Goal: Task Accomplishment & Management: Manage account settings

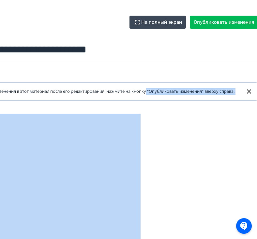
scroll to position [0, 134]
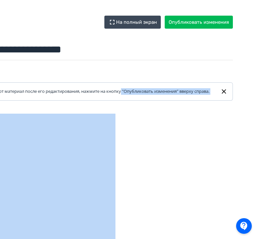
drag, startPoint x: 256, startPoint y: 73, endPoint x: 272, endPoint y: 137, distance: 65.8
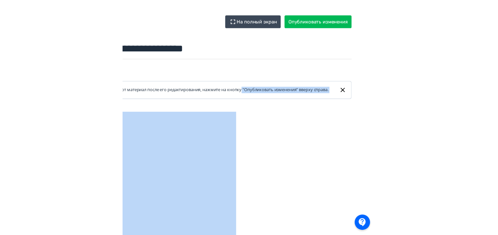
scroll to position [0, 1]
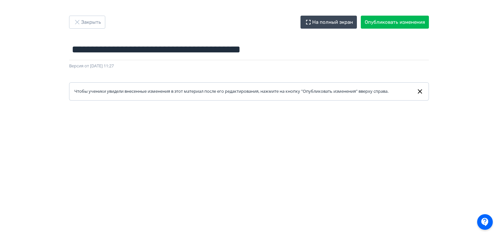
click at [449, 69] on div "**********" at bounding box center [249, 118] width 498 height 204
drag, startPoint x: 497, startPoint y: 49, endPoint x: 500, endPoint y: 105, distance: 56.4
click at [497, 105] on html "**********" at bounding box center [249, 117] width 498 height 235
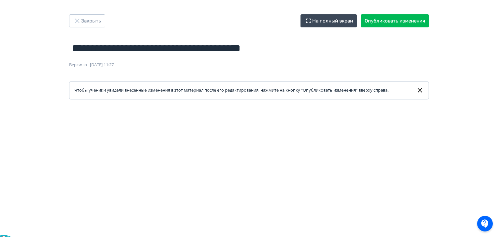
scroll to position [0, 0]
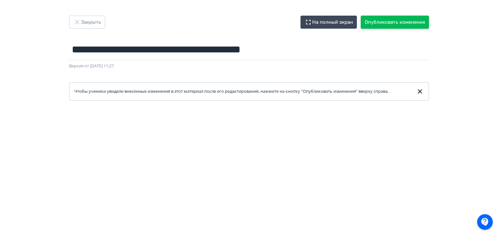
click at [405, 20] on button "Опубликовать изменения" at bounding box center [395, 22] width 68 height 13
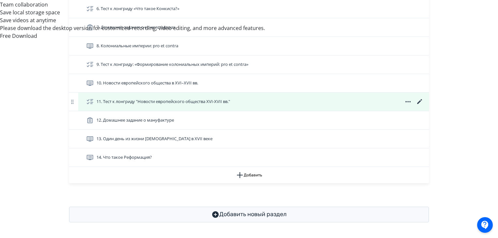
scroll to position [350, 0]
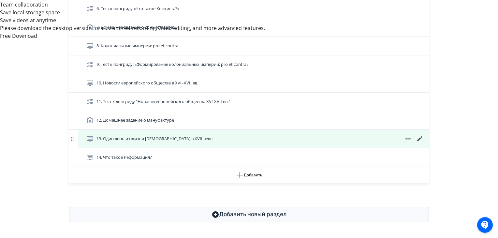
click at [419, 140] on icon at bounding box center [420, 139] width 8 height 8
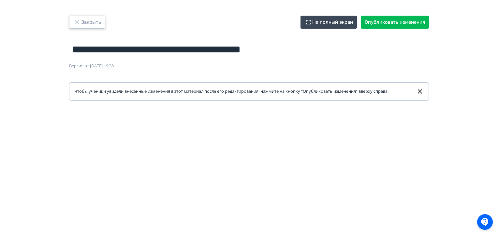
click at [85, 24] on button "Закрыть" at bounding box center [87, 22] width 36 height 13
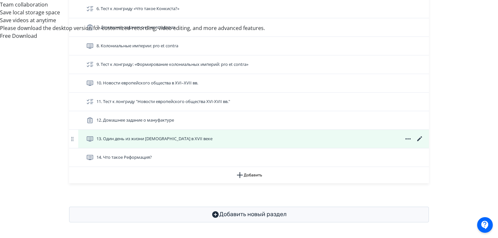
scroll to position [350, 0]
click at [419, 139] on icon at bounding box center [420, 139] width 8 height 8
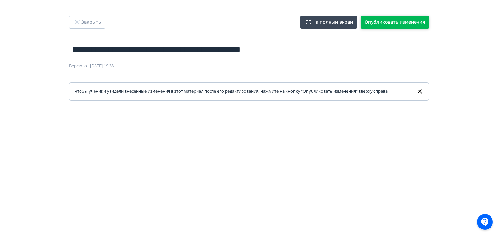
click at [419, 27] on button "Опубликовать изменения" at bounding box center [395, 22] width 68 height 13
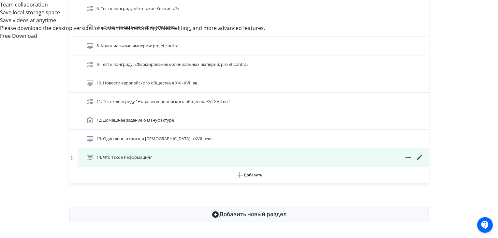
scroll to position [350, 0]
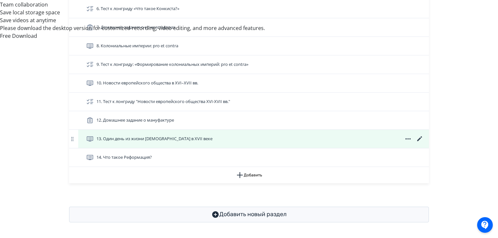
click at [414, 140] on span at bounding box center [407, 139] width 31 height 8
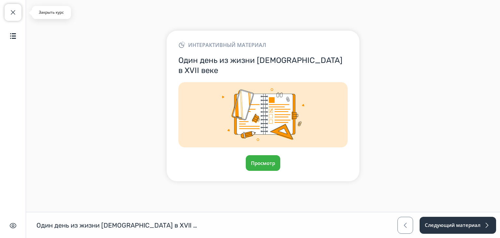
click at [14, 13] on span "button" at bounding box center [13, 12] width 8 height 8
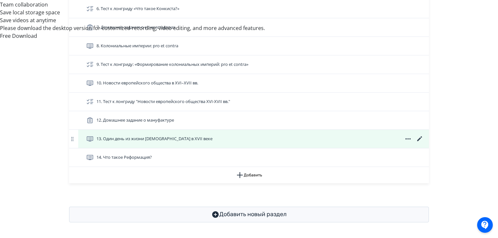
scroll to position [350, 0]
click at [420, 139] on icon at bounding box center [420, 139] width 8 height 8
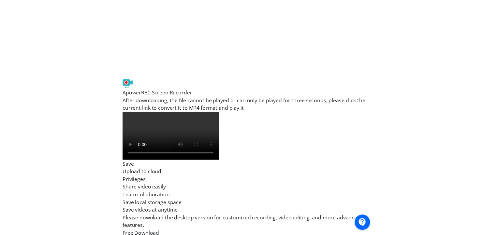
scroll to position [160, 0]
